Goal: Check status: Check status

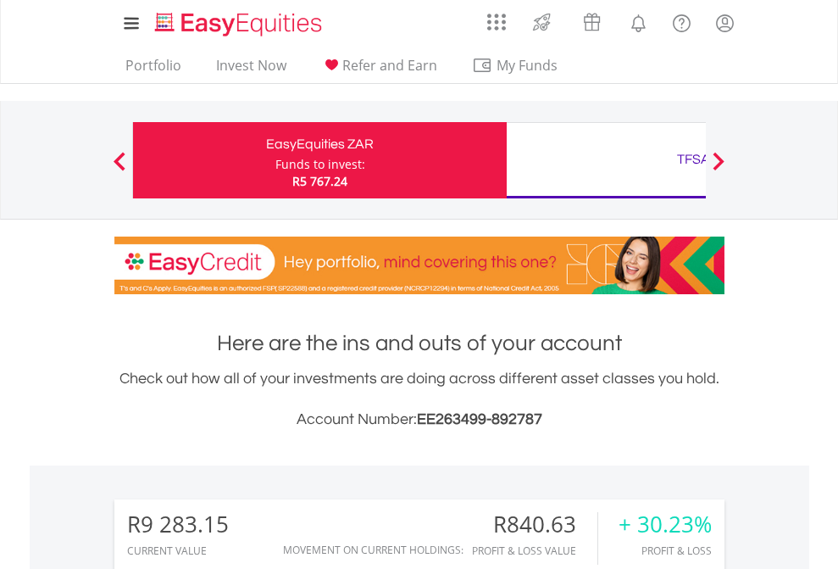
scroll to position [163, 266]
click at [276, 160] on div "Funds to invest:" at bounding box center [321, 164] width 90 height 17
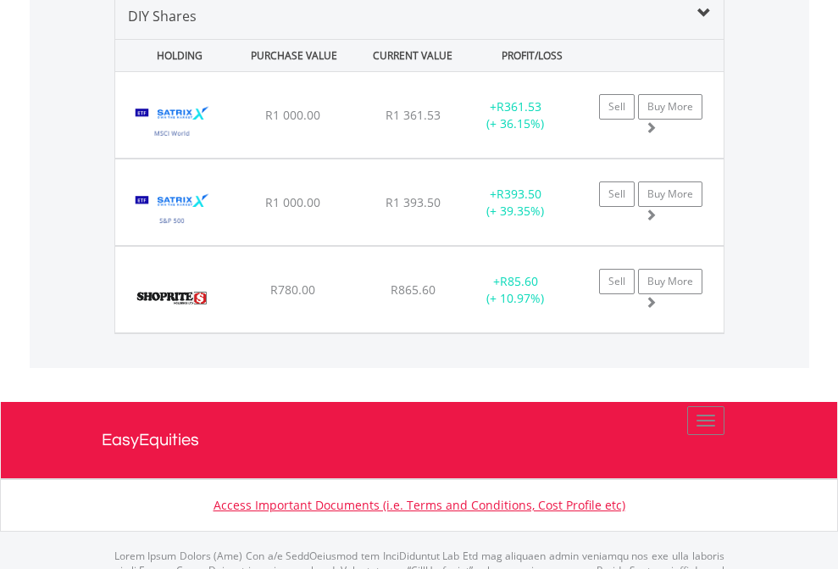
scroll to position [1639, 0]
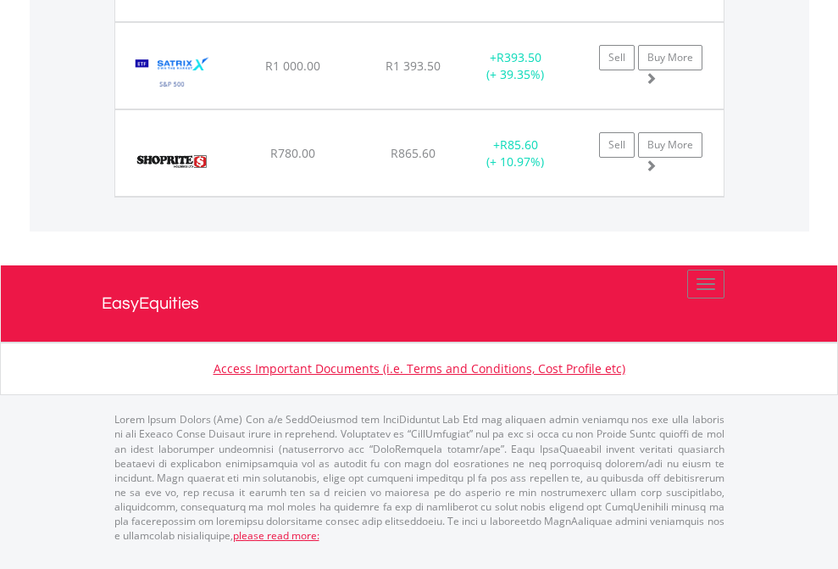
scroll to position [122, 0]
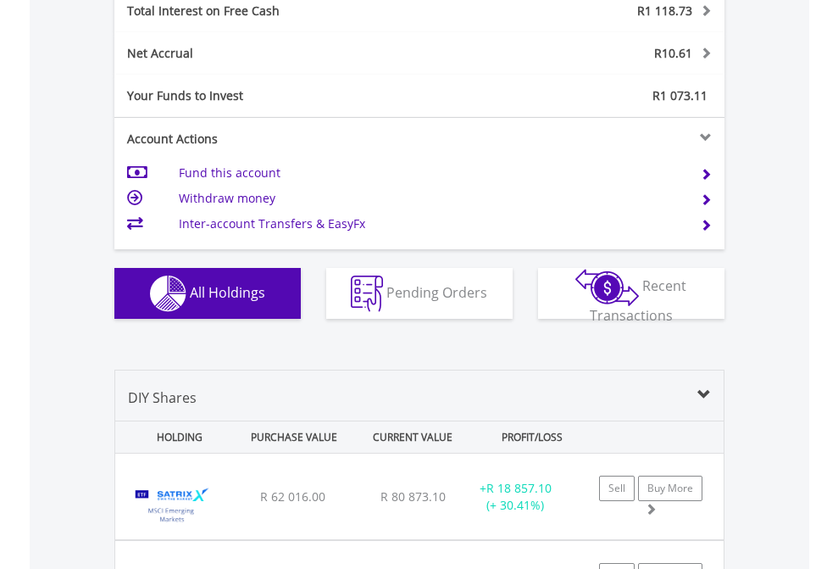
scroll to position [1953, 0]
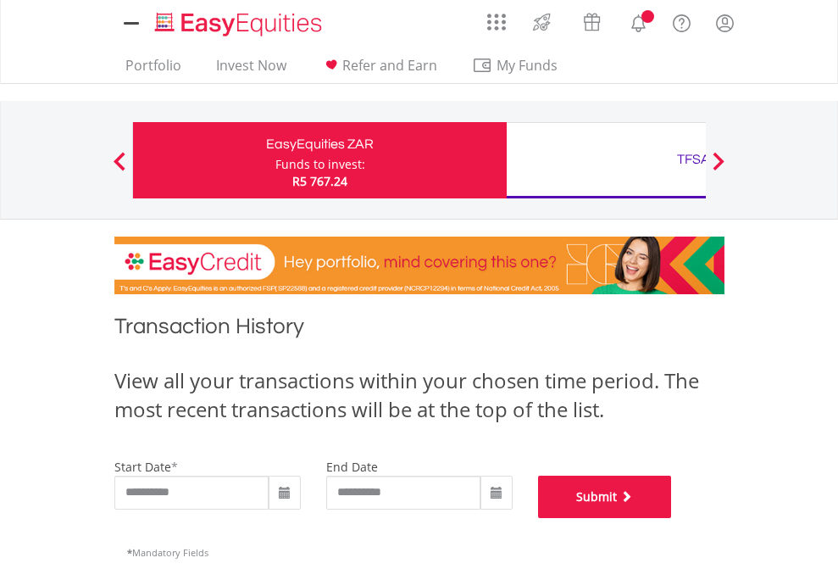
click at [672, 518] on button "Submit" at bounding box center [605, 497] width 134 height 42
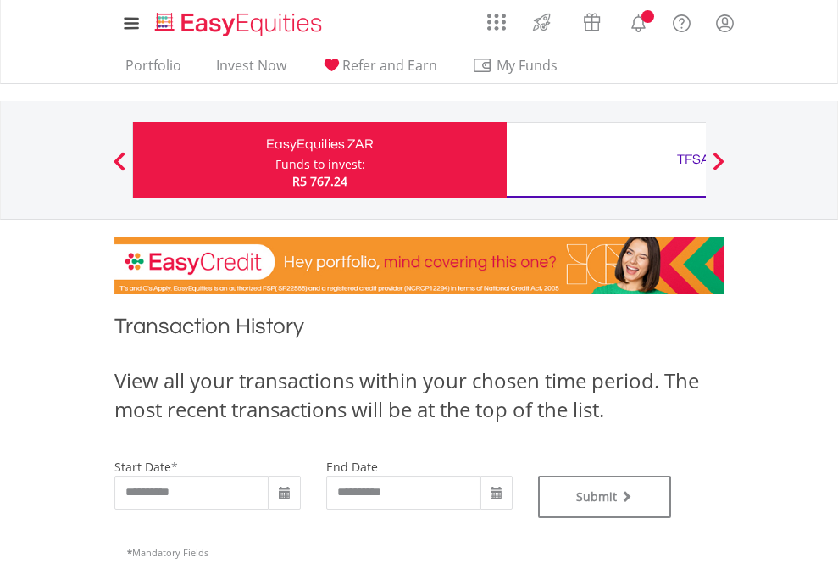
click at [606, 160] on div "TFSA" at bounding box center [694, 160] width 354 height 24
type input "**********"
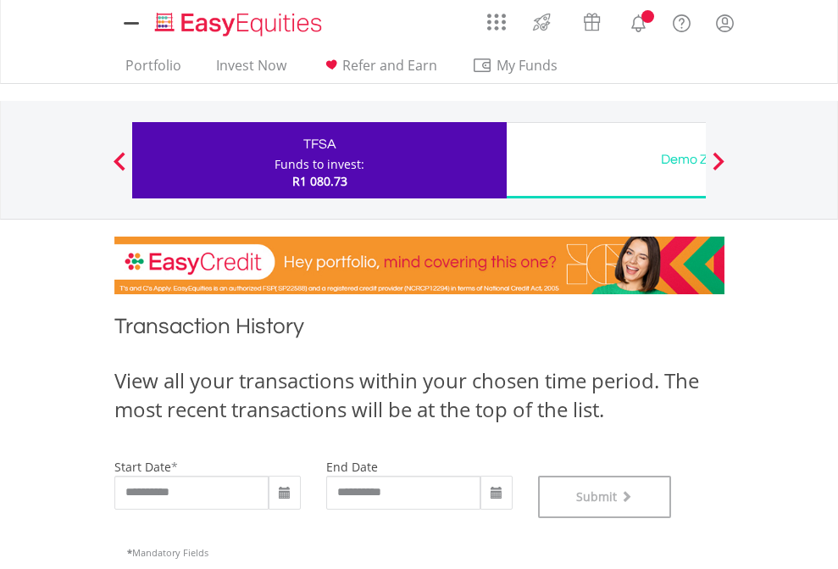
scroll to position [688, 0]
